Goal: Task Accomplishment & Management: Manage account settings

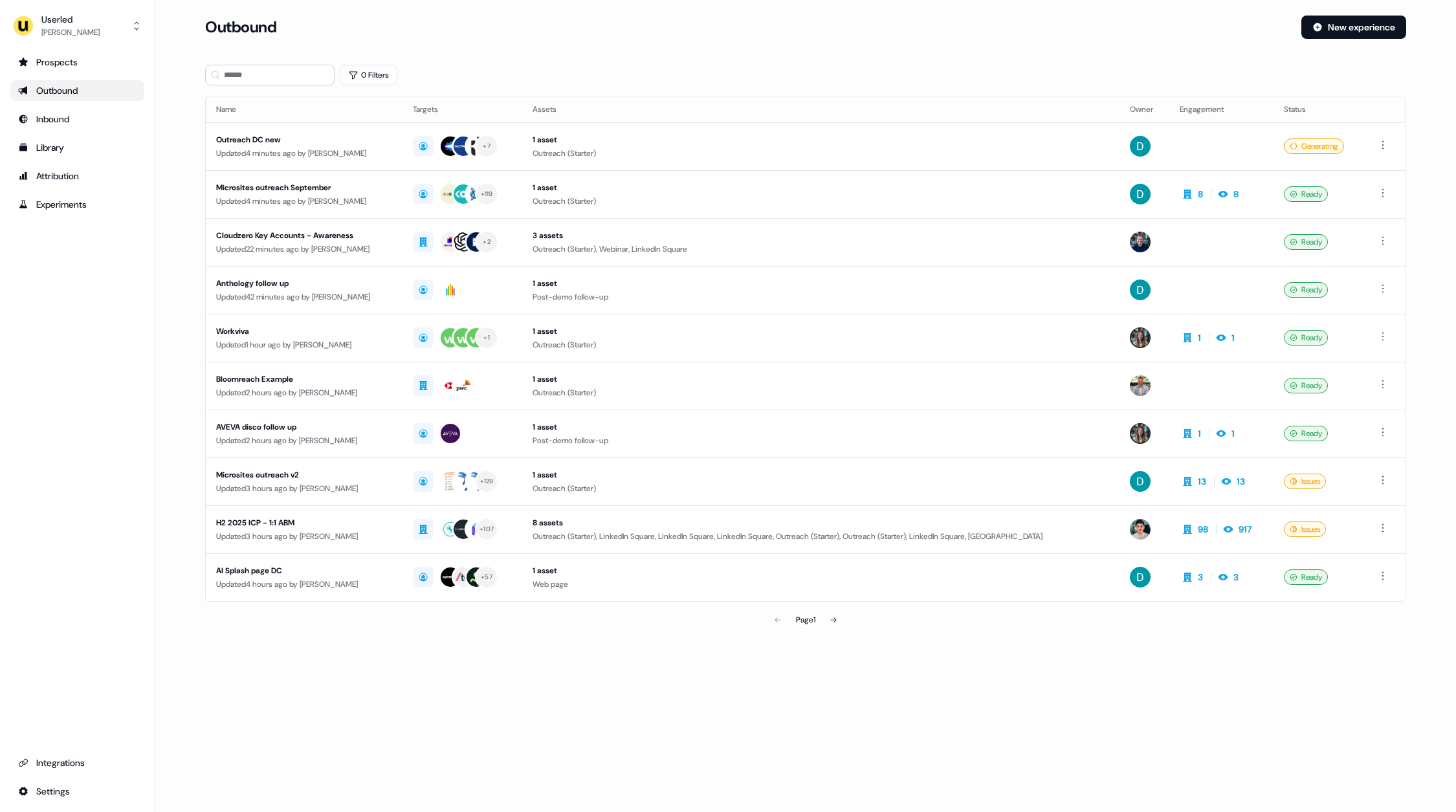
click at [113, 328] on div "Prospects Outbound Inbound Library Attribution Experiments Integrations Settings" at bounding box center [77, 426] width 134 height 750
click at [69, 152] on div "Library" at bounding box center [77, 147] width 118 height 13
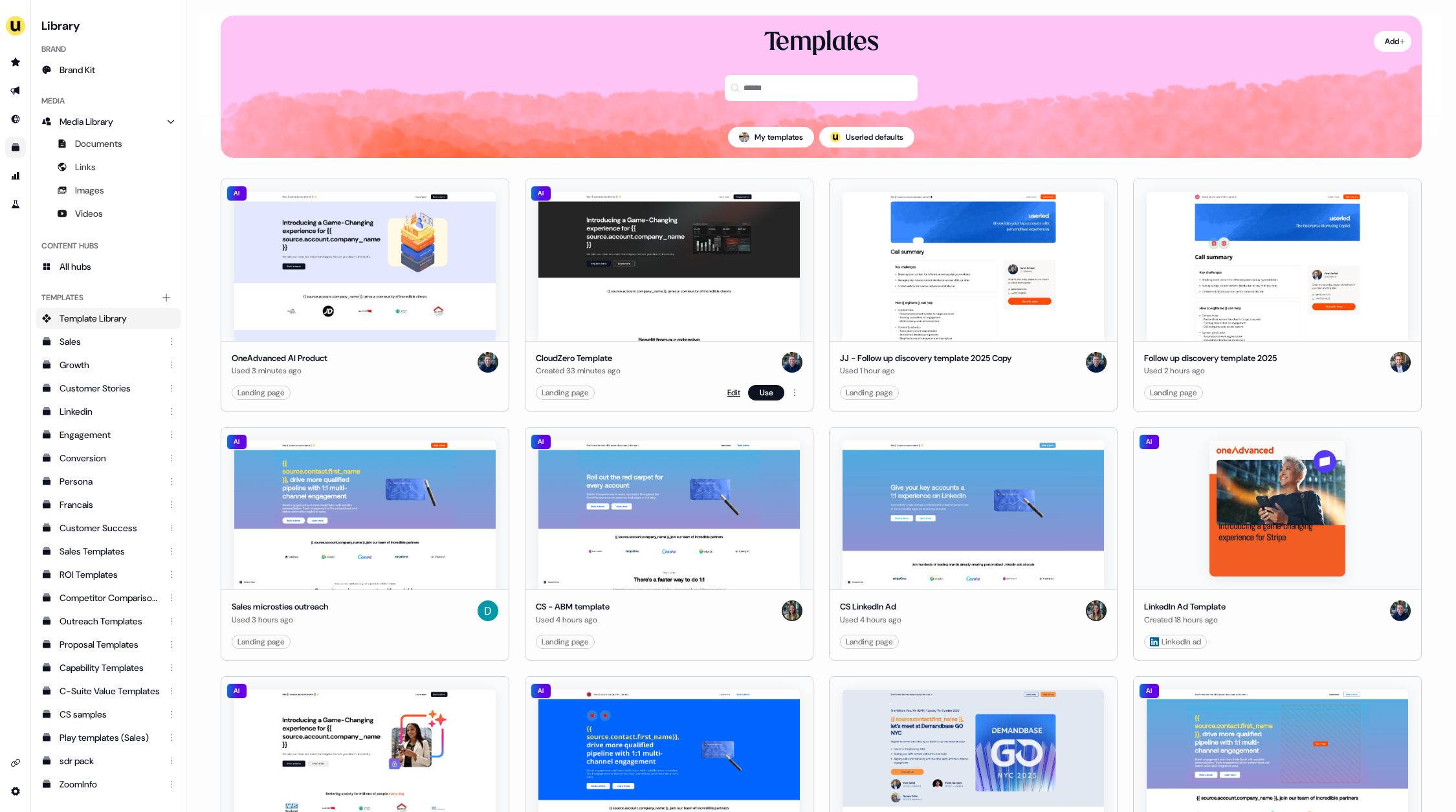
click at [730, 391] on link "Edit" at bounding box center [733, 393] width 13 height 13
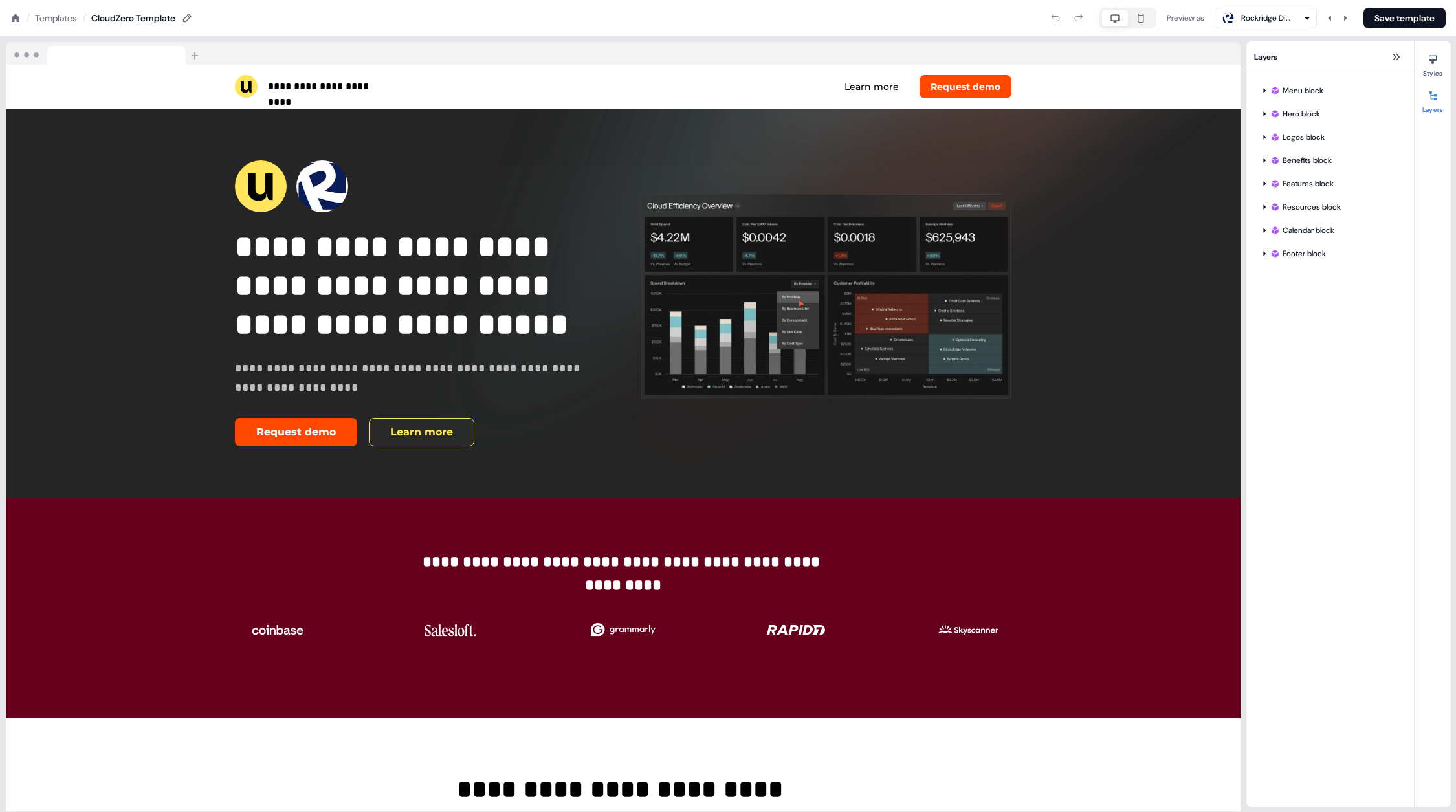
click at [14, 18] on icon at bounding box center [15, 17] width 8 height 8
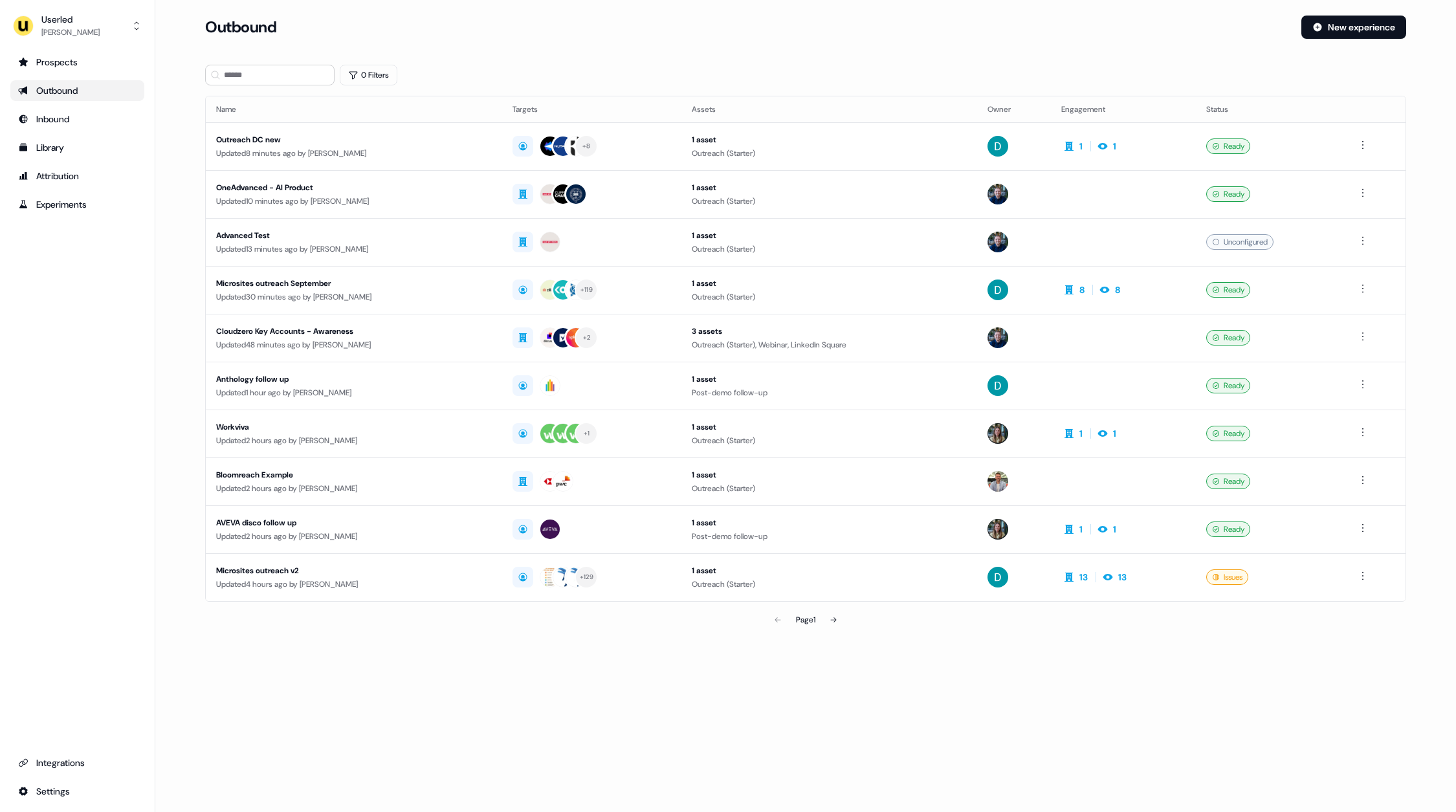
click at [816, 691] on div "Loading... Outbound New experience 0 Filters Name Targets Assets Owner Engageme…" at bounding box center [806, 406] width 1301 height 812
click at [548, 51] on div "Outbound New experience" at bounding box center [806, 34] width 1201 height 39
click at [77, 18] on div "Userled" at bounding box center [71, 19] width 58 height 13
click at [89, 65] on div "Impersonate (Admin)" at bounding box center [77, 61] width 123 height 24
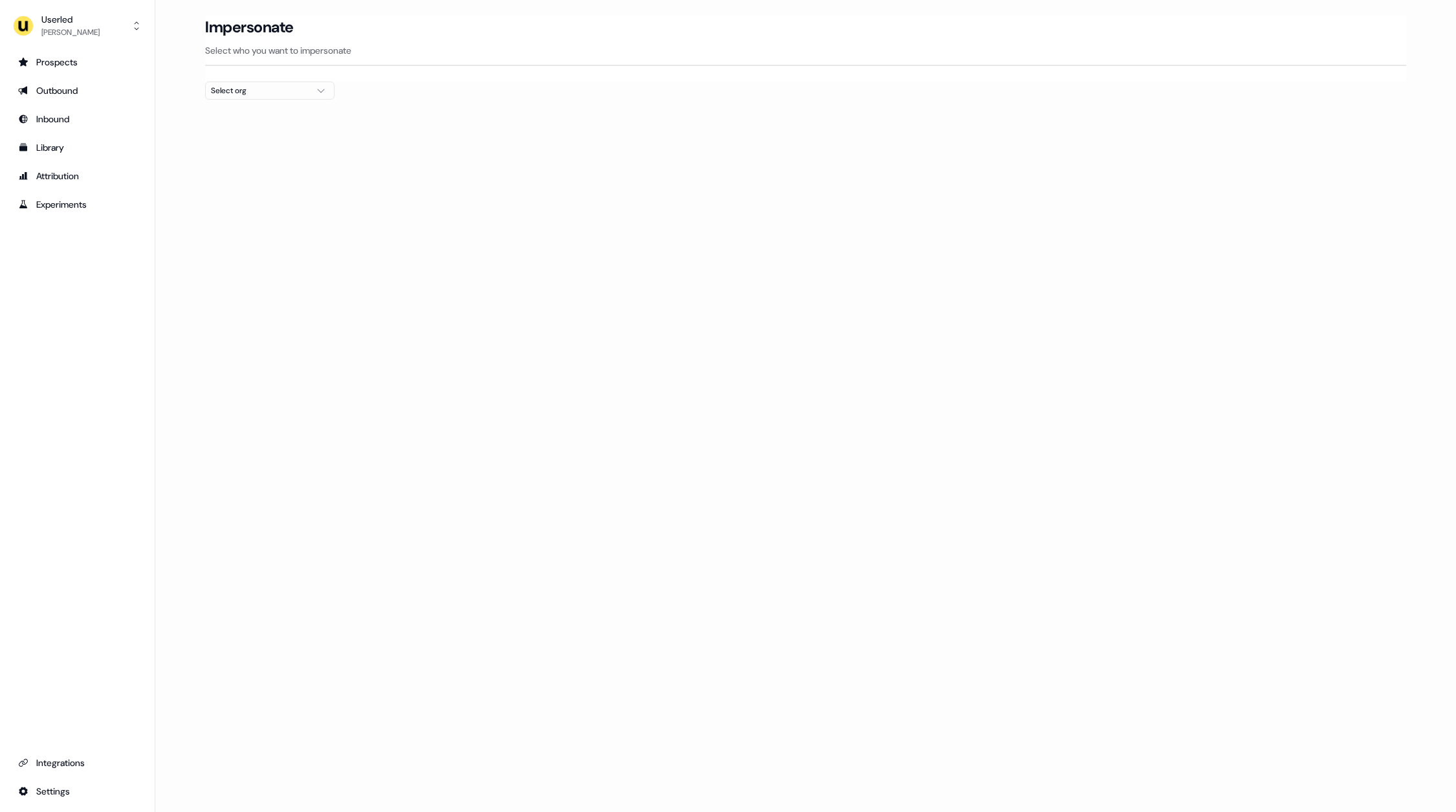
click at [281, 94] on div "Select org" at bounding box center [259, 90] width 97 height 13
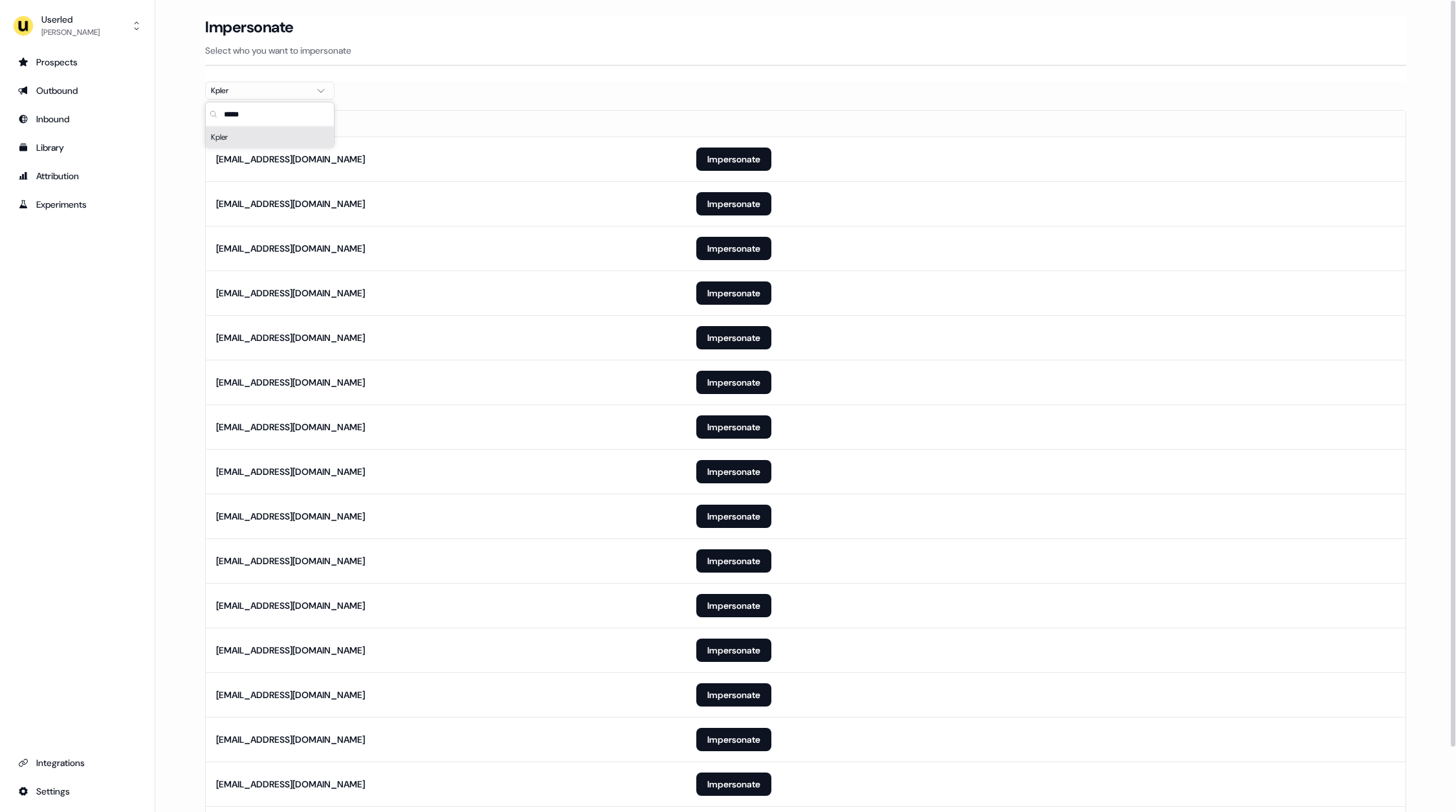
type input "*****"
click at [453, 92] on section "Loading... Impersonate Select who you want to impersonate Kpler Email anoel-ext…" at bounding box center [805, 451] width 1243 height 873
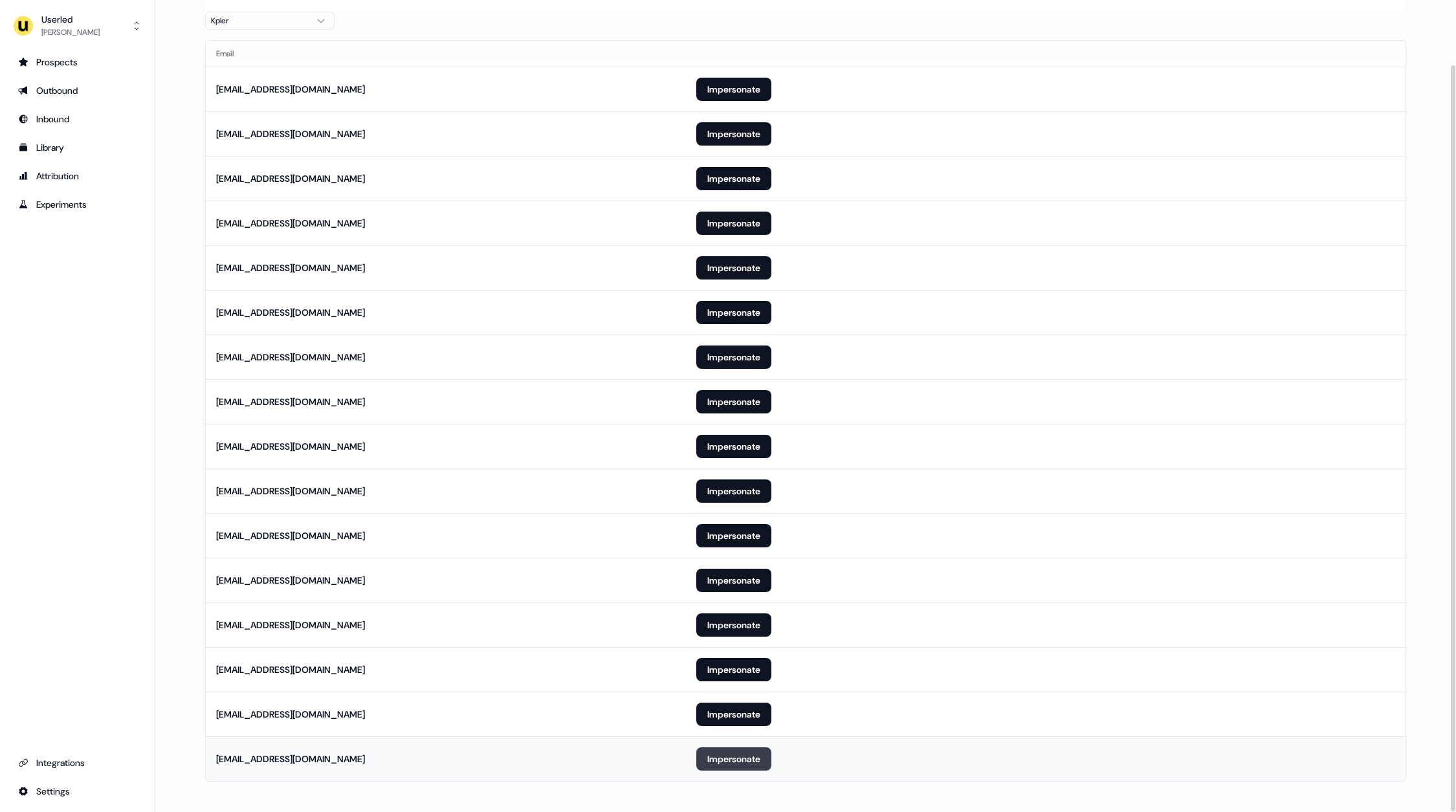
click at [726, 752] on button "Impersonate" at bounding box center [733, 759] width 75 height 24
